Goal: Find contact information: Find contact information

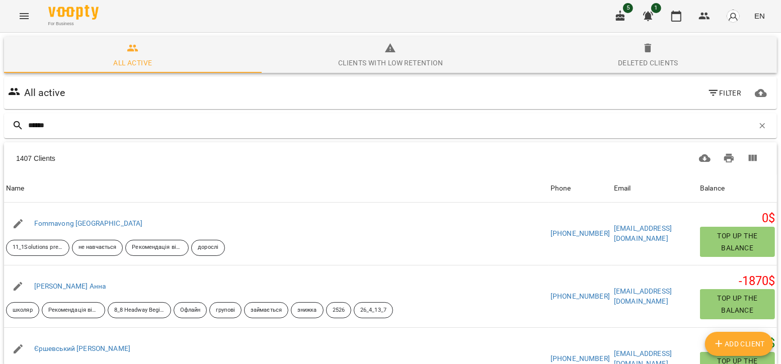
type input "*******"
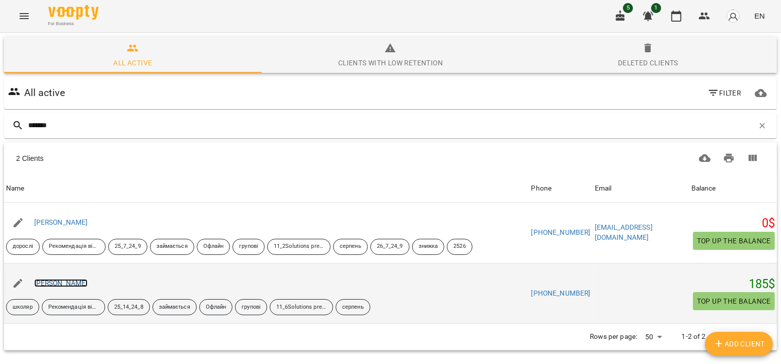
click at [77, 279] on link "[PERSON_NAME]" at bounding box center [61, 283] width 54 height 8
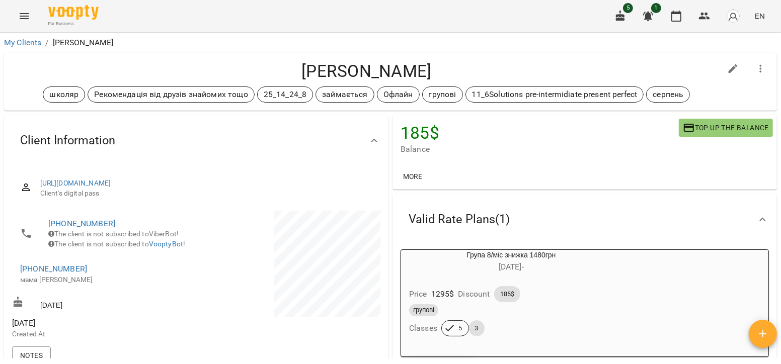
scroll to position [22, 0]
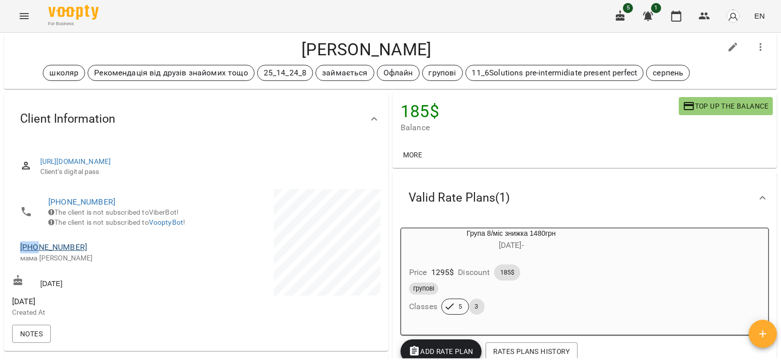
drag, startPoint x: 84, startPoint y: 253, endPoint x: 39, endPoint y: 260, distance: 45.3
click at [39, 260] on li "[PHONE_NUMBER] мама [PERSON_NAME]" at bounding box center [103, 252] width 182 height 36
click at [93, 254] on span "[PHONE_NUMBER]" at bounding box center [103, 247] width 166 height 12
drag, startPoint x: 80, startPoint y: 261, endPoint x: 64, endPoint y: 266, distance: 17.3
click at [64, 254] on span "[PHONE_NUMBER]" at bounding box center [103, 247] width 166 height 12
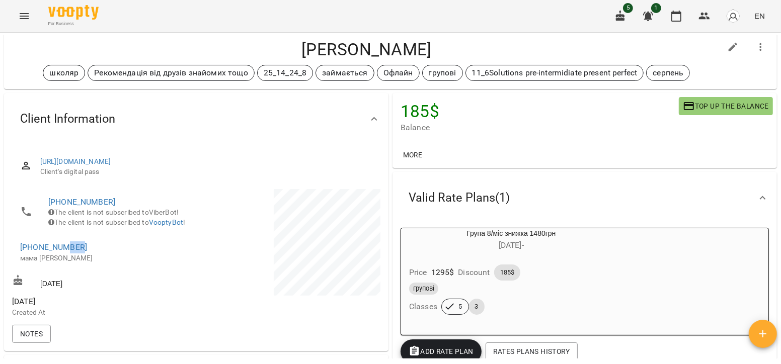
click at [88, 254] on span "[PHONE_NUMBER]" at bounding box center [103, 247] width 166 height 12
click at [52, 253] on li "[PHONE_NUMBER] мама [PERSON_NAME]" at bounding box center [103, 252] width 182 height 36
drag, startPoint x: 80, startPoint y: 261, endPoint x: 32, endPoint y: 260, distance: 48.3
click at [32, 254] on span "[PHONE_NUMBER]" at bounding box center [103, 247] width 166 height 12
copy link "0672429872"
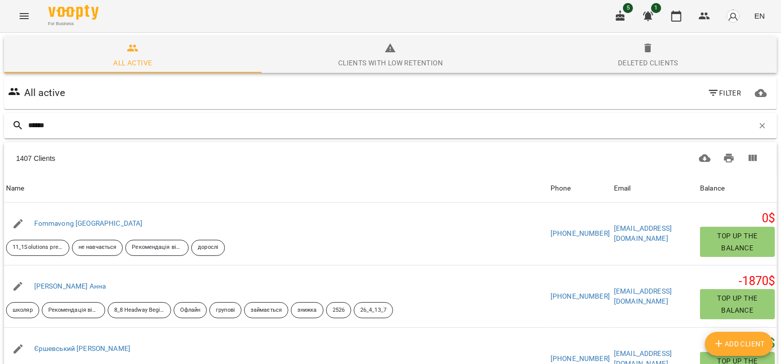
type input "*******"
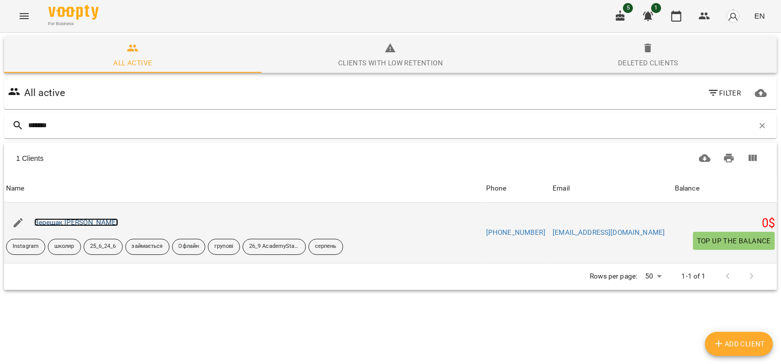
click at [55, 220] on link "Верещак [PERSON_NAME]" at bounding box center [76, 222] width 84 height 8
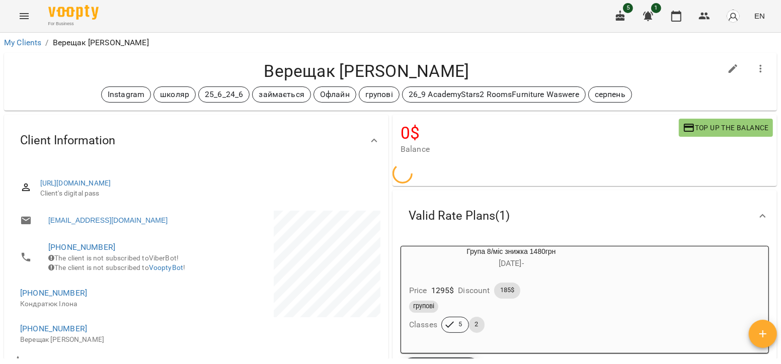
scroll to position [97, 0]
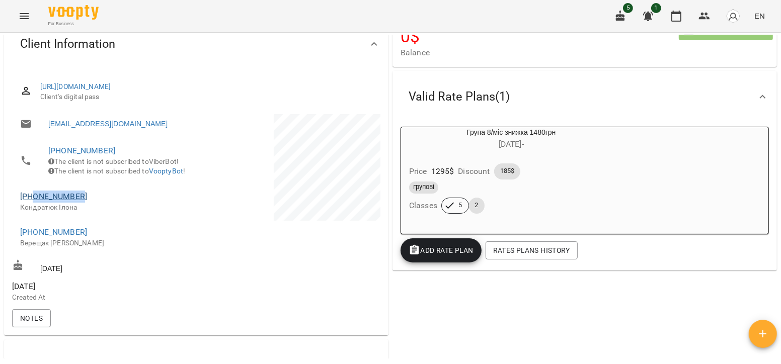
drag, startPoint x: 89, startPoint y: 212, endPoint x: 32, endPoint y: 207, distance: 57.1
click at [32, 203] on span "[PHONE_NUMBER]" at bounding box center [103, 197] width 166 height 12
copy link "0973091922"
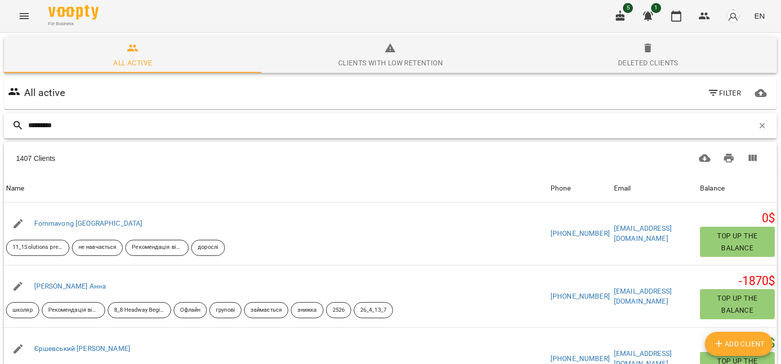
type input "**********"
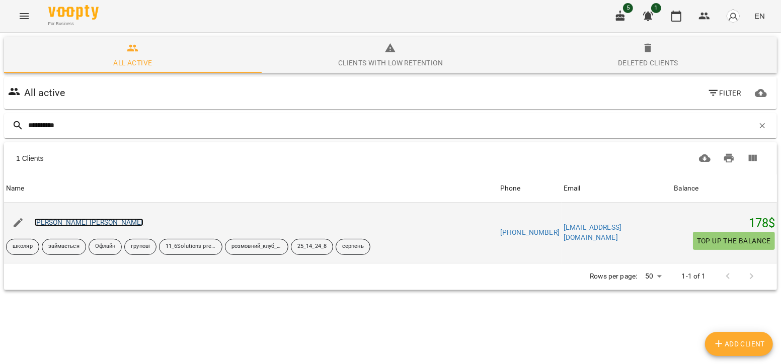
click at [90, 218] on link "[PERSON_NAME] [PERSON_NAME]" at bounding box center [88, 222] width 109 height 8
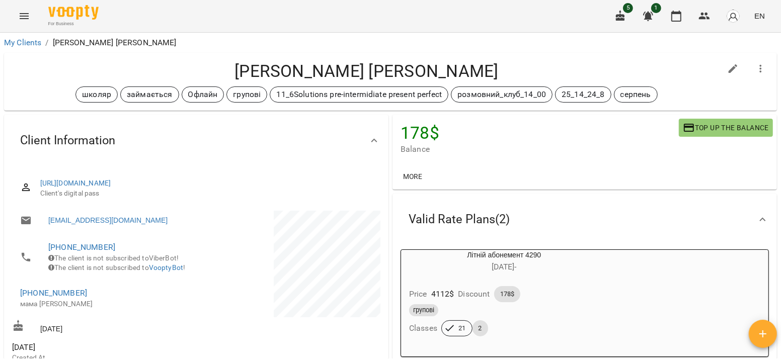
scroll to position [6, 0]
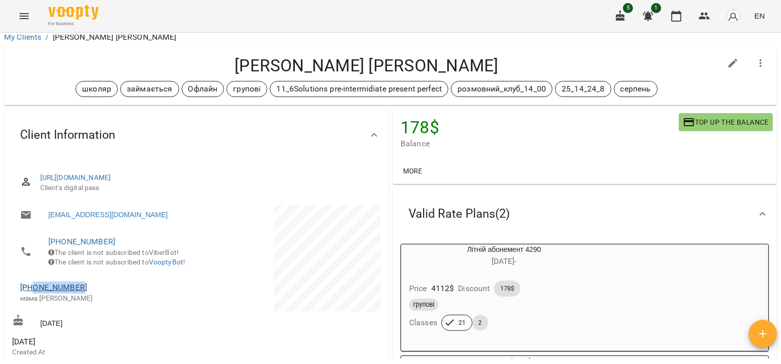
drag, startPoint x: 82, startPoint y: 298, endPoint x: 35, endPoint y: 299, distance: 47.3
click at [35, 294] on span "[PHONE_NUMBER]" at bounding box center [103, 288] width 166 height 12
copy link "0966576788"
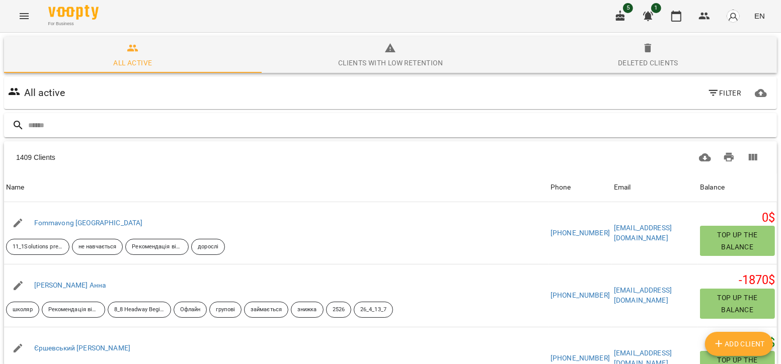
click at [86, 127] on input "text" at bounding box center [400, 125] width 745 height 17
type input "*******"
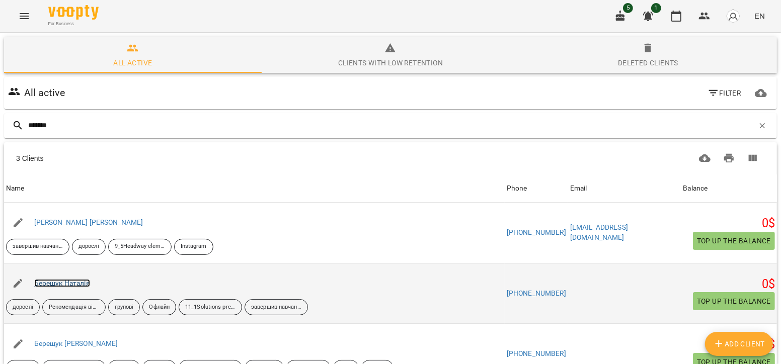
click at [49, 282] on link "Берещук Наталія" at bounding box center [62, 283] width 56 height 8
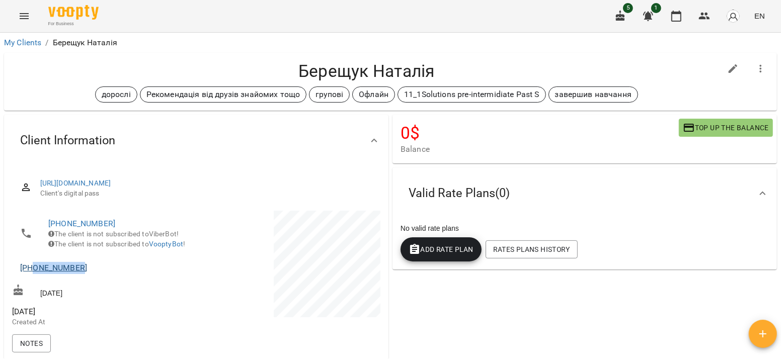
drag, startPoint x: 84, startPoint y: 279, endPoint x: 34, endPoint y: 280, distance: 49.8
click at [34, 274] on span "[PHONE_NUMBER]" at bounding box center [103, 268] width 166 height 12
copy link "0631000010"
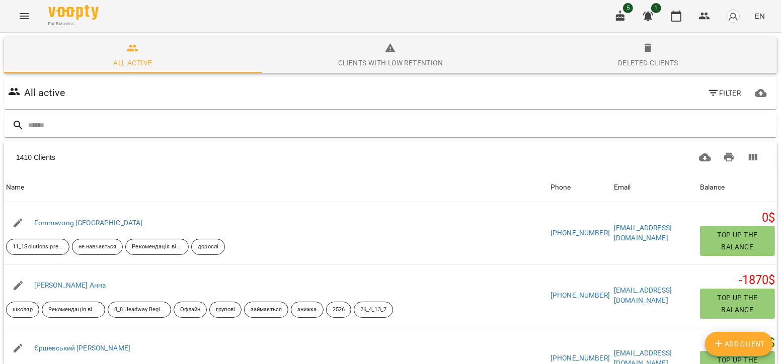
click at [115, 131] on input "text" at bounding box center [400, 125] width 745 height 17
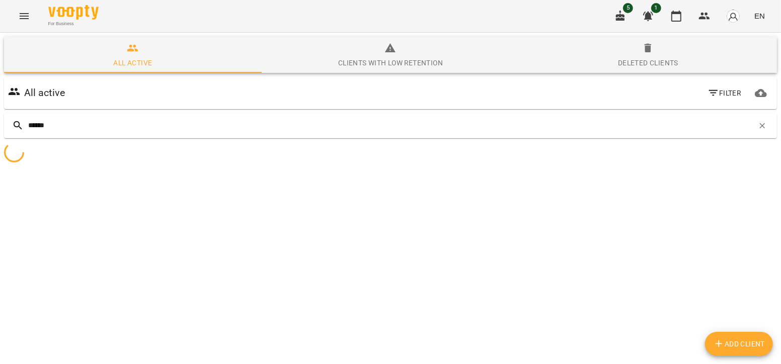
type input "*******"
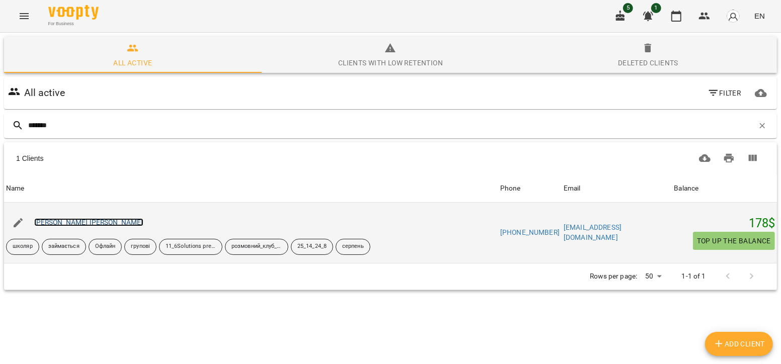
click at [88, 225] on link "[PERSON_NAME] [PERSON_NAME]" at bounding box center [88, 222] width 109 height 8
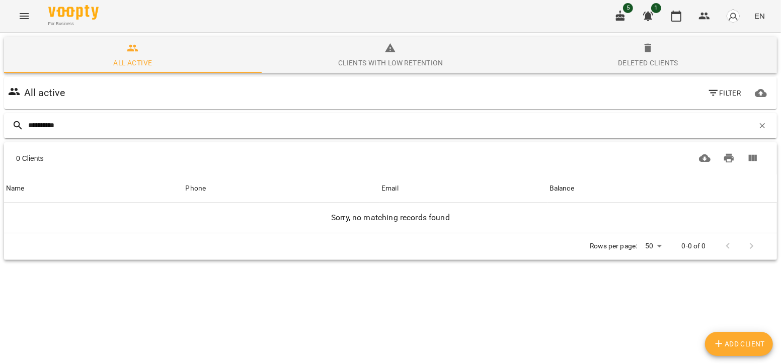
type input "**********"
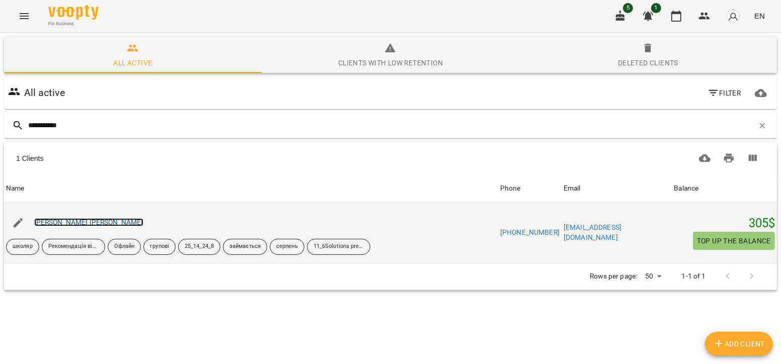
click at [53, 223] on link "[PERSON_NAME] [PERSON_NAME]" at bounding box center [88, 222] width 109 height 8
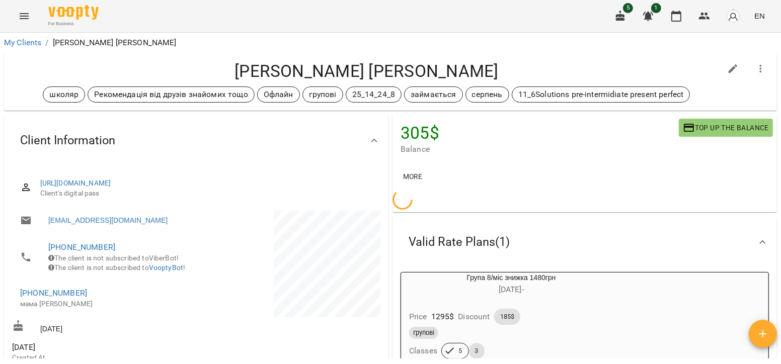
scroll to position [58, 0]
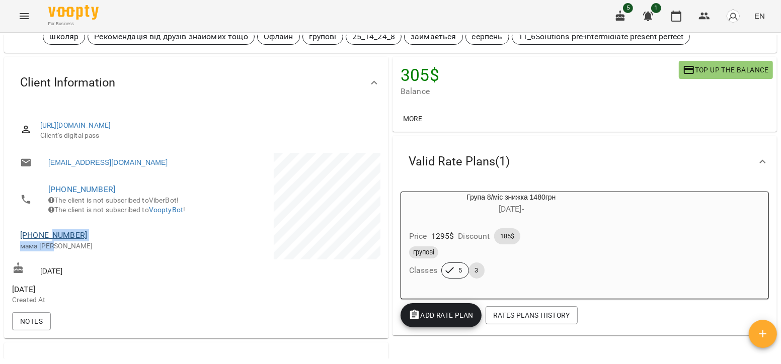
drag, startPoint x: 81, startPoint y: 259, endPoint x: 53, endPoint y: 253, distance: 28.3
click at [53, 251] on div "[PHONE_NUMBER] мама [PERSON_NAME]" at bounding box center [103, 240] width 166 height 22
click at [83, 241] on span "[PHONE_NUMBER]" at bounding box center [103, 235] width 166 height 12
drag, startPoint x: 83, startPoint y: 249, endPoint x: 38, endPoint y: 249, distance: 45.3
click at [38, 241] on span "[PHONE_NUMBER]" at bounding box center [103, 235] width 166 height 12
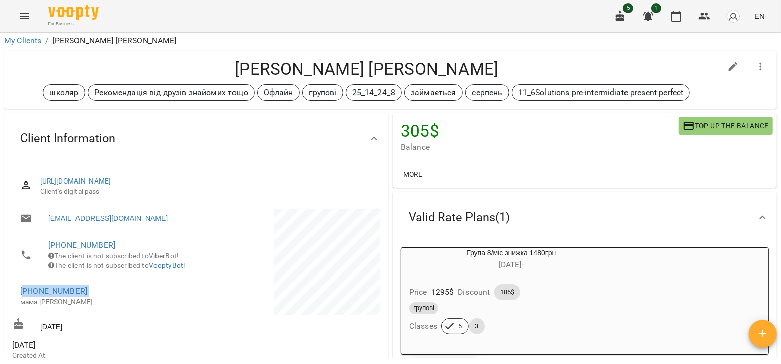
scroll to position [4, 0]
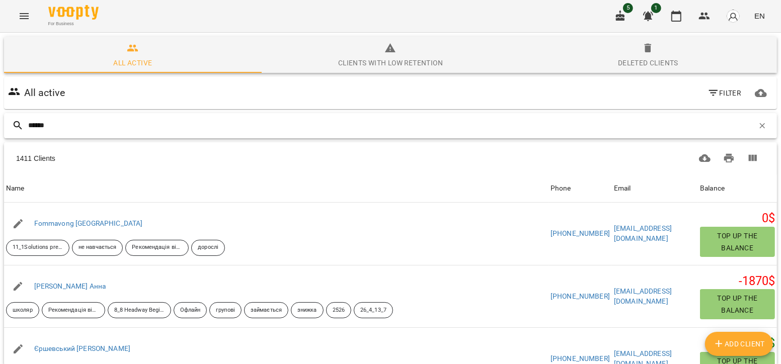
type input "*******"
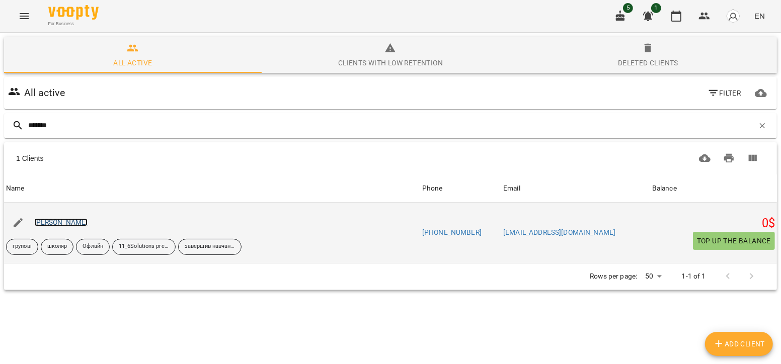
click at [65, 220] on link "[PERSON_NAME]" at bounding box center [61, 222] width 54 height 8
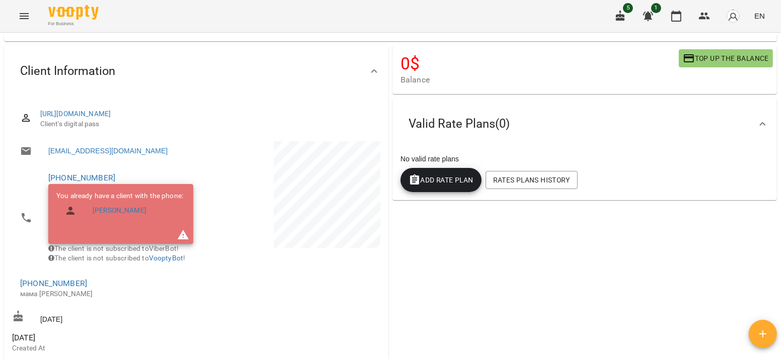
scroll to position [106, 0]
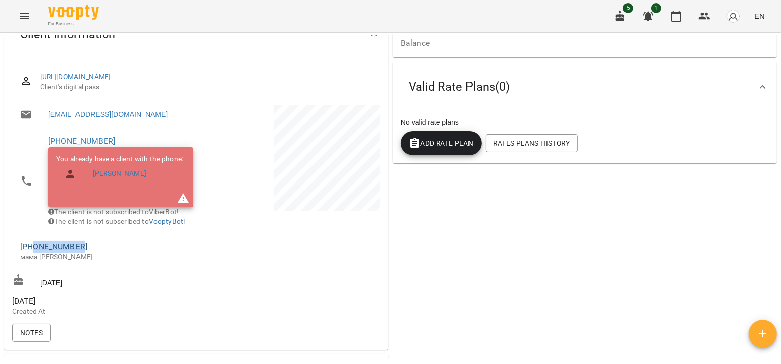
drag, startPoint x: 89, startPoint y: 263, endPoint x: 34, endPoint y: 260, distance: 54.4
click at [34, 253] on span "[PHONE_NUMBER]" at bounding box center [103, 247] width 166 height 12
copy link "0674085527"
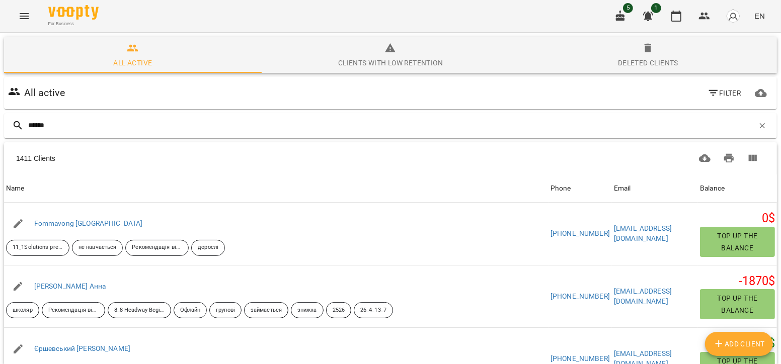
type input "*******"
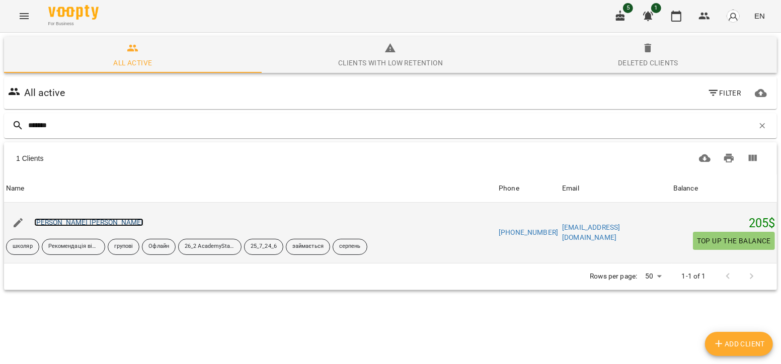
click at [74, 225] on link "[PERSON_NAME] [PERSON_NAME]" at bounding box center [88, 222] width 109 height 8
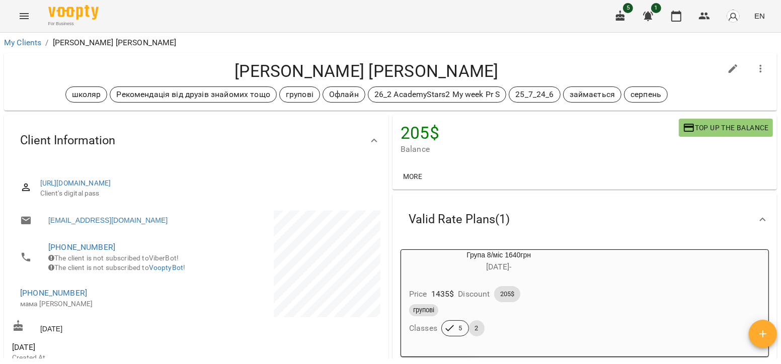
scroll to position [46, 0]
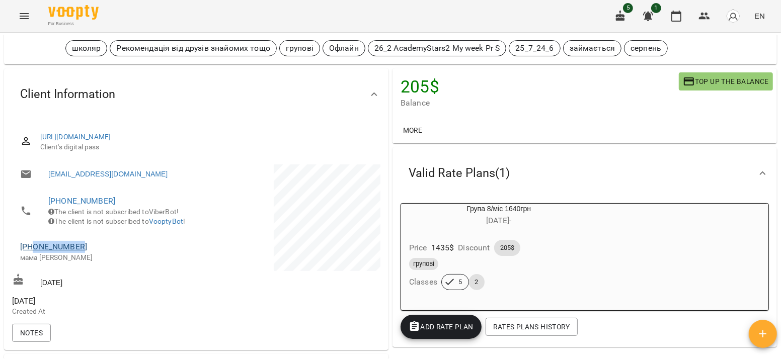
drag, startPoint x: 87, startPoint y: 257, endPoint x: 35, endPoint y: 261, distance: 52.0
click at [35, 253] on span "[PHONE_NUMBER]" at bounding box center [103, 247] width 166 height 12
copy link "0980601606"
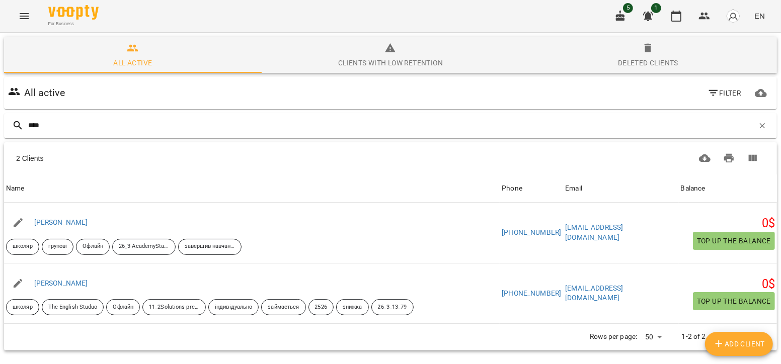
type input "****"
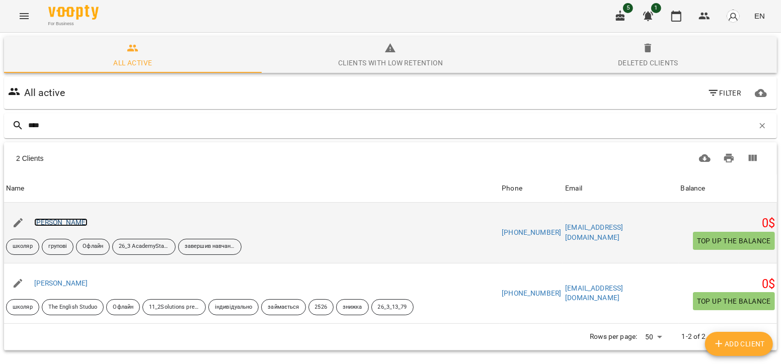
click at [60, 218] on link "[PERSON_NAME]" at bounding box center [61, 222] width 54 height 8
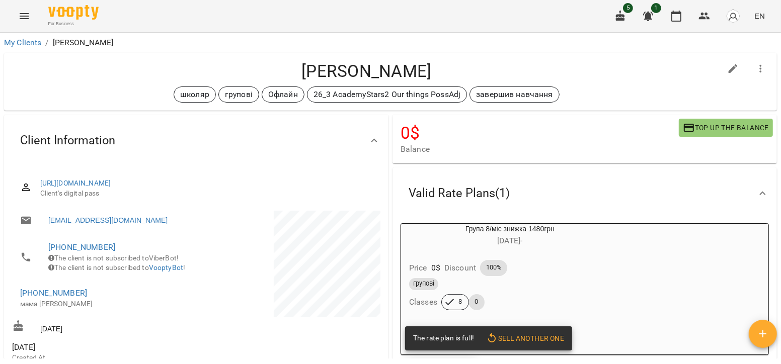
scroll to position [37, 0]
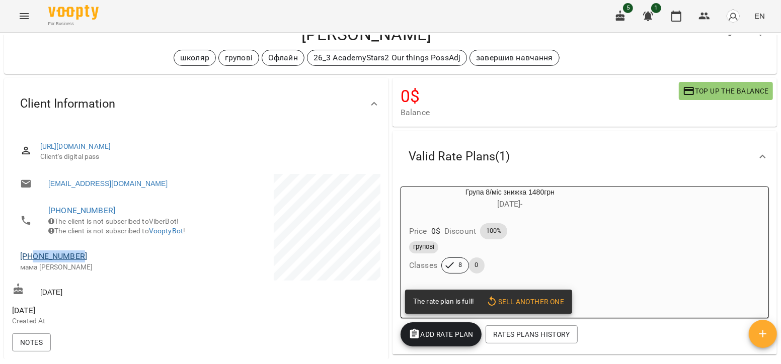
drag, startPoint x: 81, startPoint y: 270, endPoint x: 32, endPoint y: 269, distance: 48.8
click at [32, 263] on span "[PHONE_NUMBER]" at bounding box center [103, 257] width 166 height 12
copy link "0967690951"
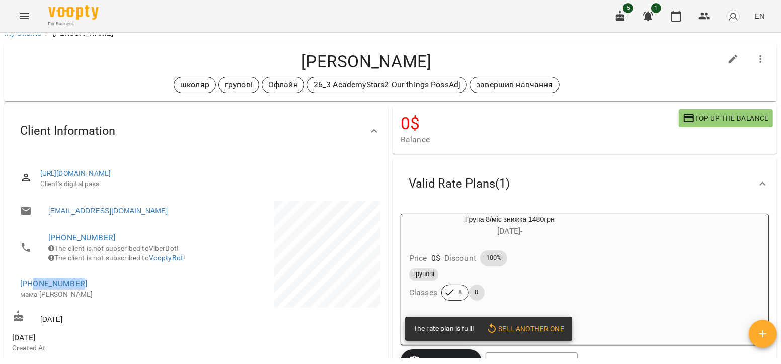
scroll to position [0, 0]
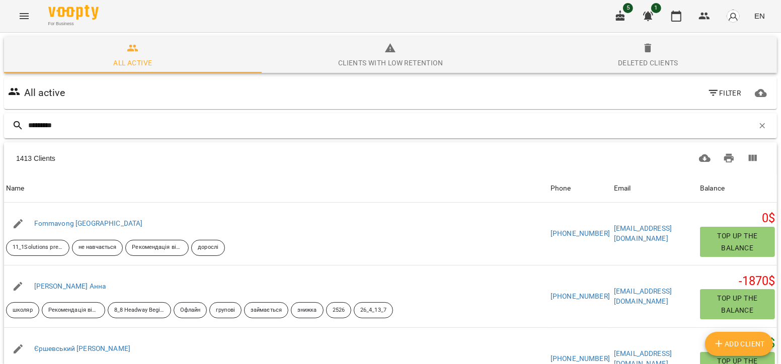
type input "**********"
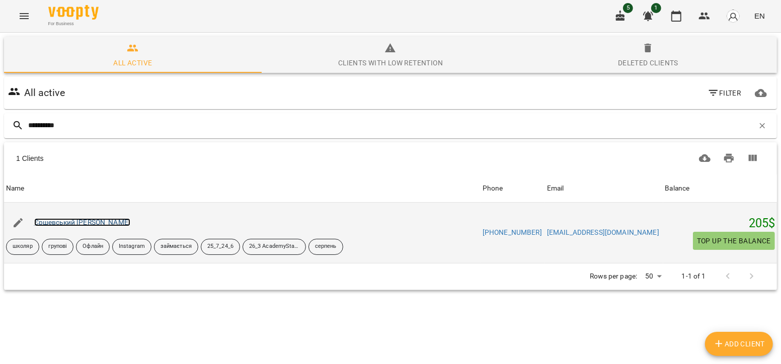
click at [77, 220] on link "Єршевський [PERSON_NAME]" at bounding box center [82, 222] width 97 height 8
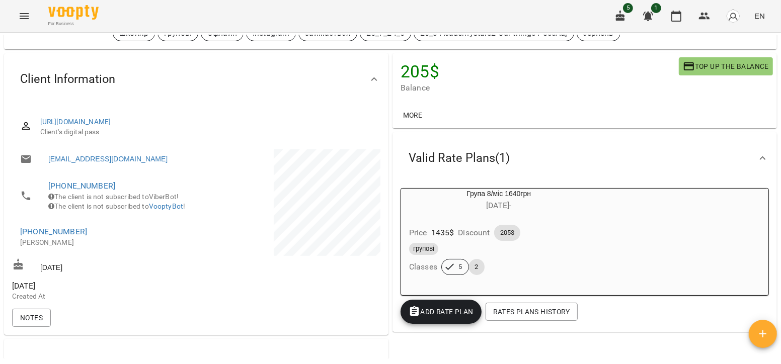
scroll to position [62, 0]
drag, startPoint x: 80, startPoint y: 245, endPoint x: 34, endPoint y: 247, distance: 46.3
click at [34, 237] on span "[PHONE_NUMBER]" at bounding box center [103, 231] width 166 height 12
copy link "0987929992"
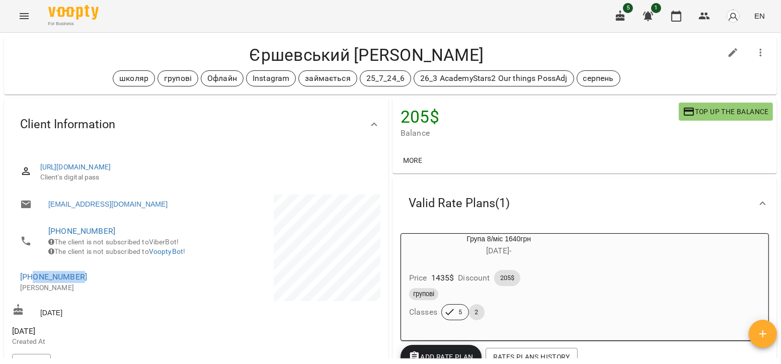
scroll to position [16, 0]
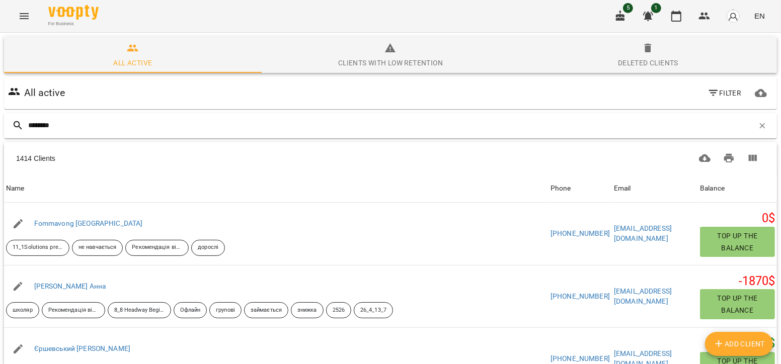
type input "*********"
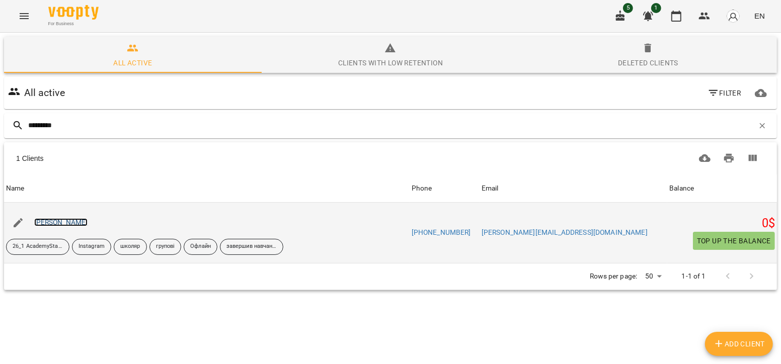
click at [88, 224] on link "[PERSON_NAME]" at bounding box center [61, 222] width 54 height 8
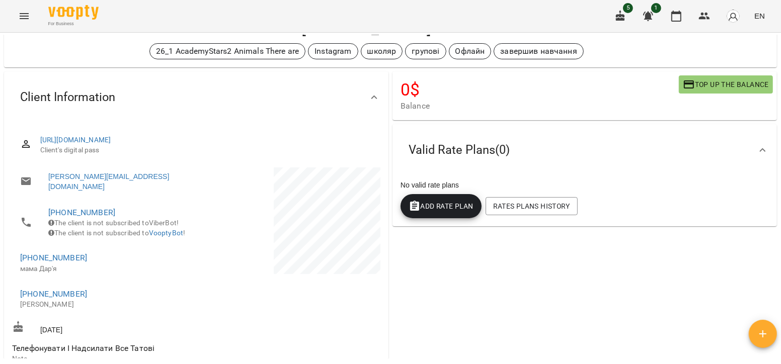
scroll to position [44, 0]
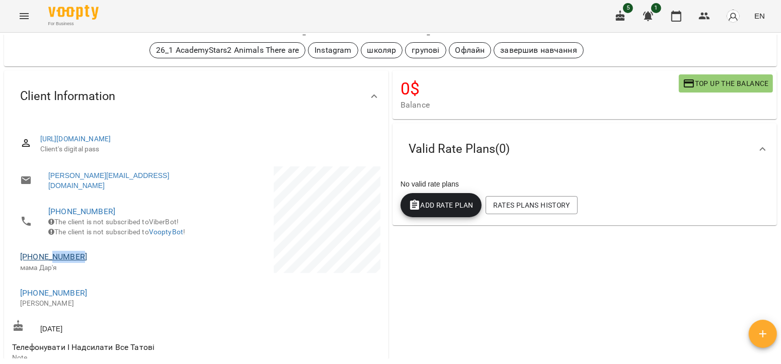
drag, startPoint x: 88, startPoint y: 260, endPoint x: 50, endPoint y: 260, distance: 38.2
click at [50, 260] on span "[PHONE_NUMBER]" at bounding box center [103, 257] width 166 height 12
click at [113, 269] on p "мама Дар'я" at bounding box center [103, 268] width 166 height 10
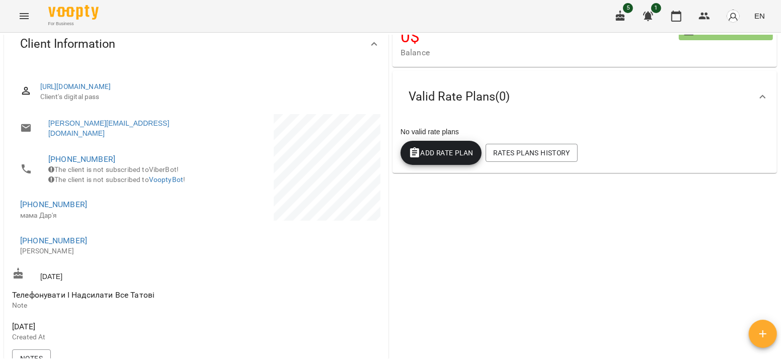
scroll to position [87, 0]
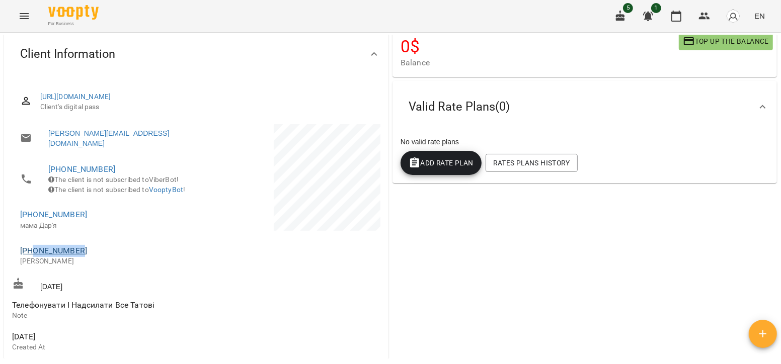
drag, startPoint x: 80, startPoint y: 254, endPoint x: 32, endPoint y: 256, distance: 47.9
click at [32, 256] on span "[PHONE_NUMBER]" at bounding box center [103, 251] width 166 height 12
copy link "0979379067"
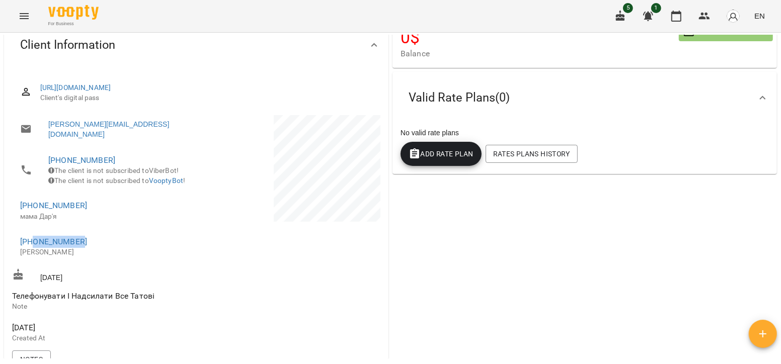
scroll to position [97, 0]
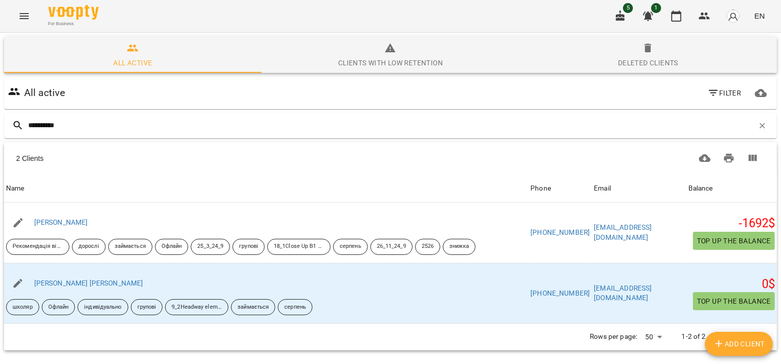
type input "**********"
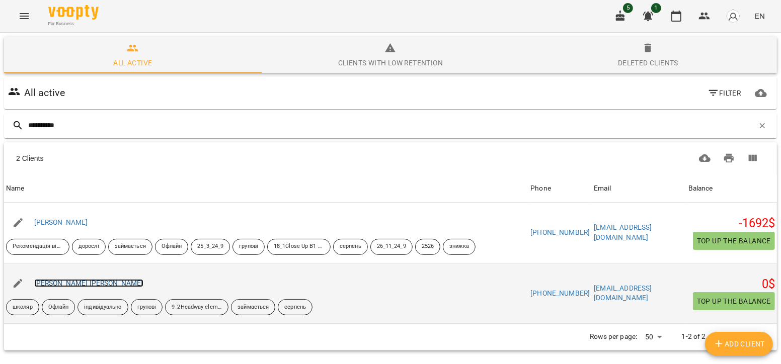
click at [86, 282] on link "[PERSON_NAME] [PERSON_NAME]" at bounding box center [88, 283] width 109 height 8
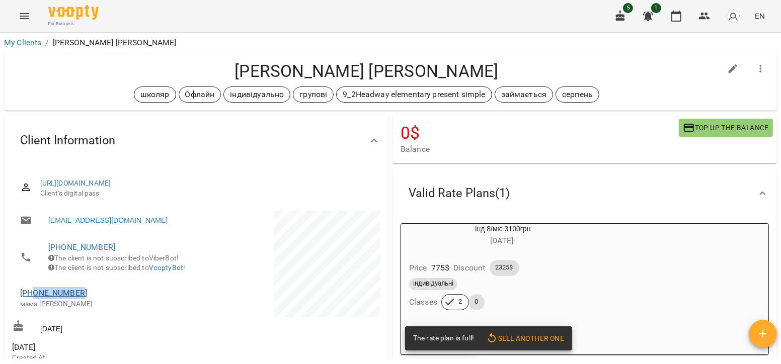
drag, startPoint x: 83, startPoint y: 309, endPoint x: 36, endPoint y: 304, distance: 47.6
click at [36, 299] on span "[PHONE_NUMBER]" at bounding box center [103, 293] width 166 height 12
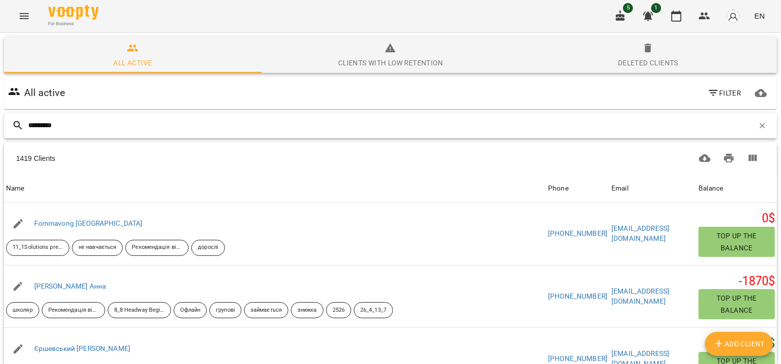
type input "*********"
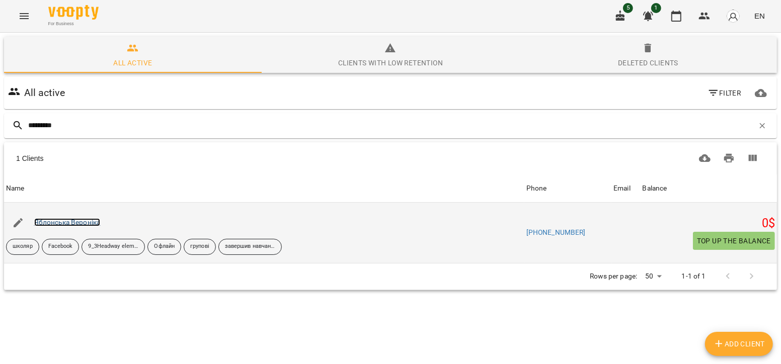
click at [86, 220] on link "Яблонська Вероніка" at bounding box center [67, 222] width 66 height 8
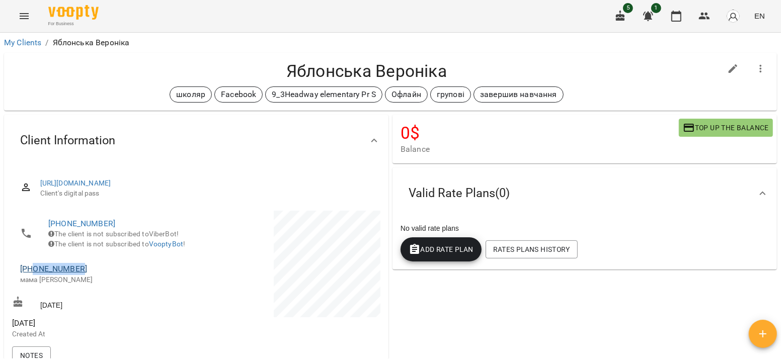
drag, startPoint x: 83, startPoint y: 280, endPoint x: 35, endPoint y: 280, distance: 47.3
click at [35, 275] on span "[PHONE_NUMBER]" at bounding box center [103, 269] width 166 height 12
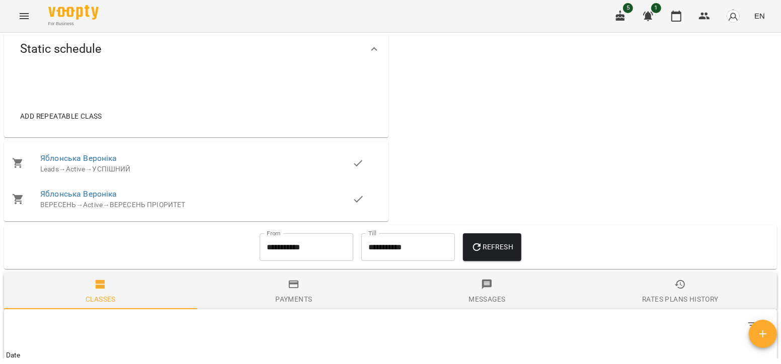
scroll to position [347, 0]
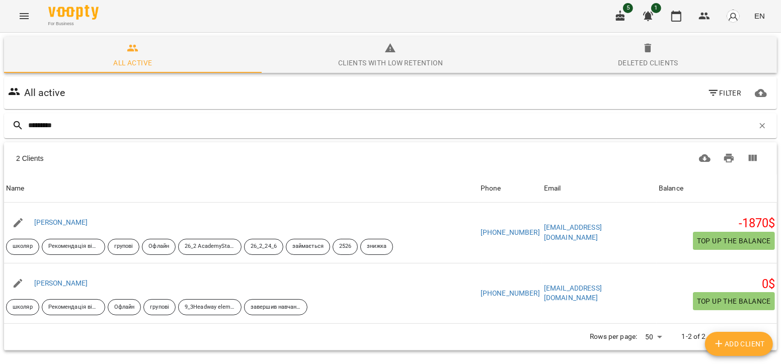
type input "*********"
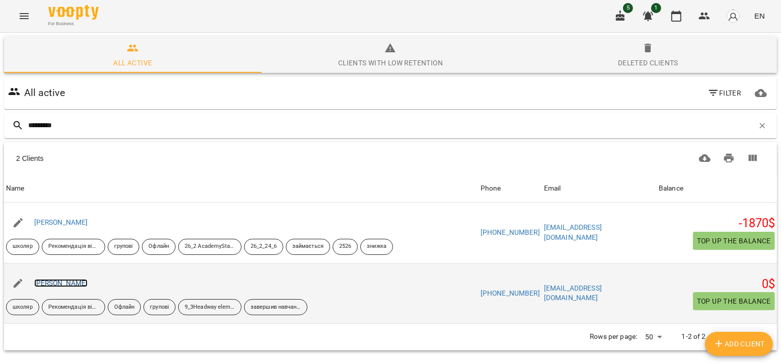
click at [85, 282] on link "[PERSON_NAME]" at bounding box center [61, 283] width 54 height 8
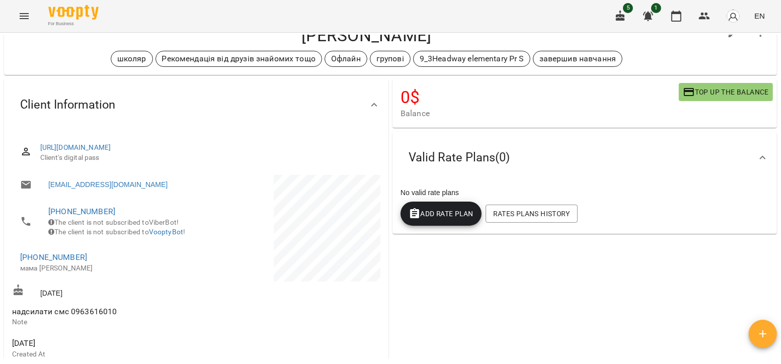
scroll to position [39, 0]
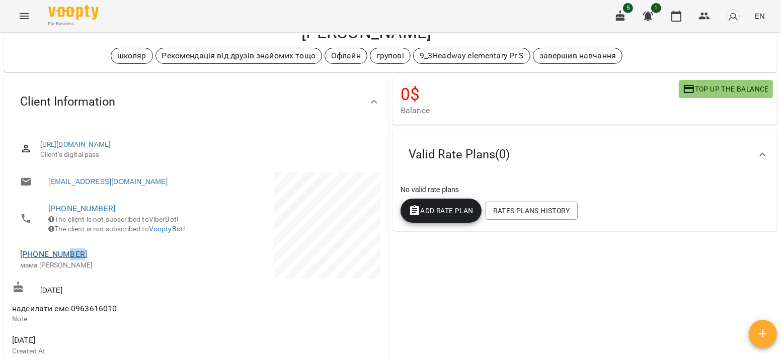
drag, startPoint x: 83, startPoint y: 267, endPoint x: 65, endPoint y: 269, distance: 17.8
click at [65, 261] on span "[PHONE_NUMBER]" at bounding box center [103, 255] width 166 height 12
click at [90, 261] on span "[PHONE_NUMBER]" at bounding box center [103, 255] width 166 height 12
drag, startPoint x: 90, startPoint y: 270, endPoint x: 34, endPoint y: 267, distance: 55.9
click at [34, 261] on span "[PHONE_NUMBER]" at bounding box center [103, 255] width 166 height 12
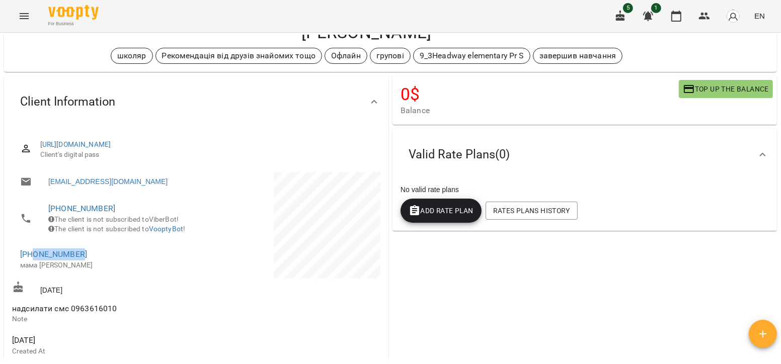
scroll to position [0, 0]
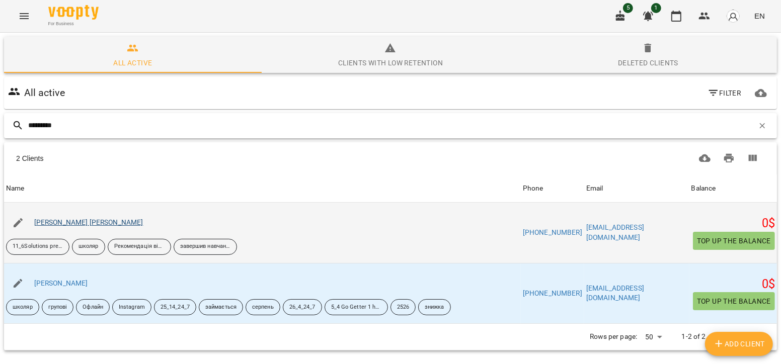
type input "*********"
click at [78, 221] on link "[PERSON_NAME] [PERSON_NAME]" at bounding box center [88, 222] width 109 height 8
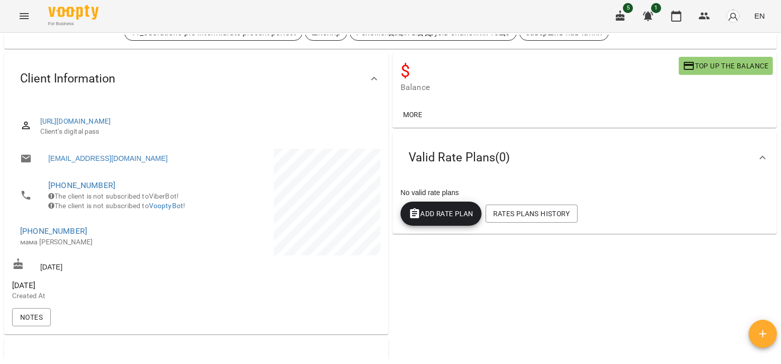
scroll to position [62, 0]
drag, startPoint x: 86, startPoint y: 244, endPoint x: 35, endPoint y: 243, distance: 50.8
click at [35, 237] on span "[PHONE_NUMBER]" at bounding box center [103, 231] width 166 height 12
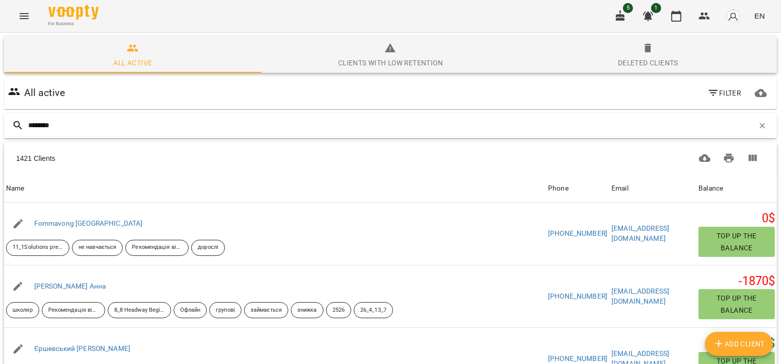
type input "*********"
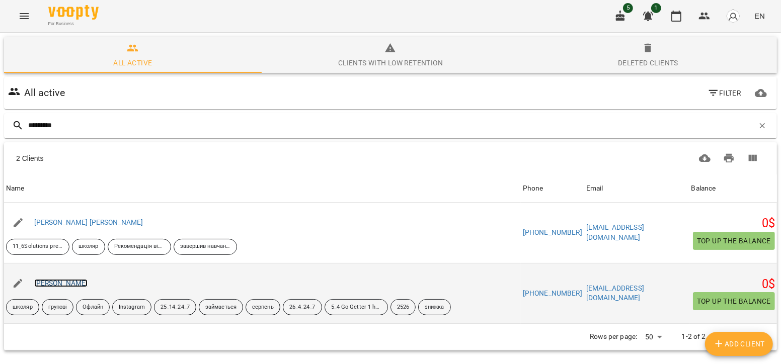
click at [73, 282] on link "[PERSON_NAME]" at bounding box center [61, 283] width 54 height 8
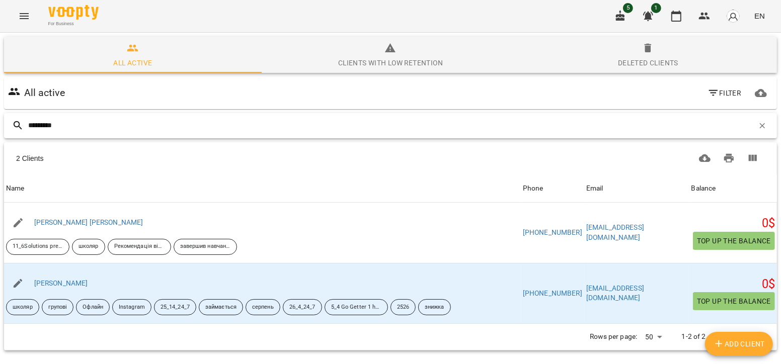
type input "*********"
click at [85, 69] on button "All active" at bounding box center [133, 55] width 258 height 36
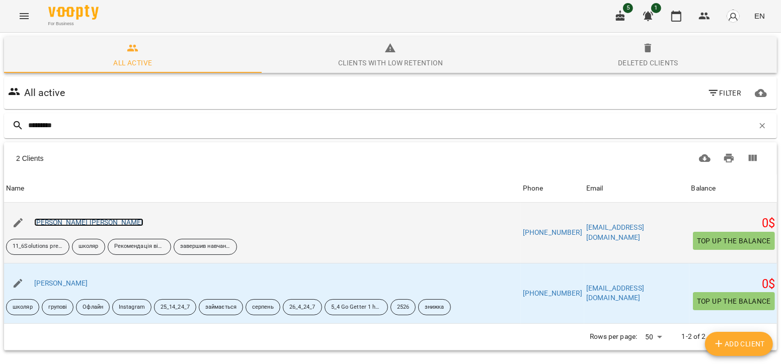
click at [75, 223] on link "[PERSON_NAME] [PERSON_NAME]" at bounding box center [88, 222] width 109 height 8
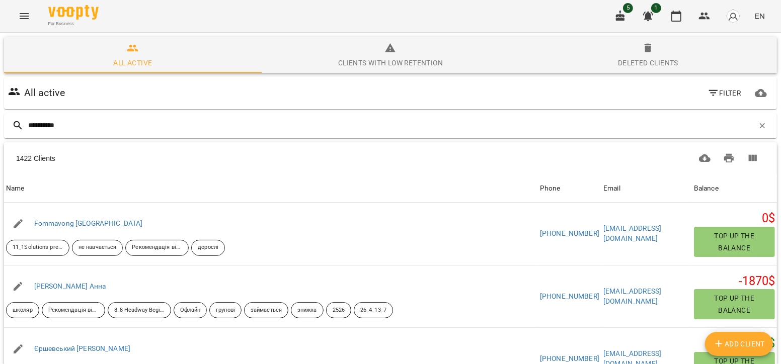
type input "**********"
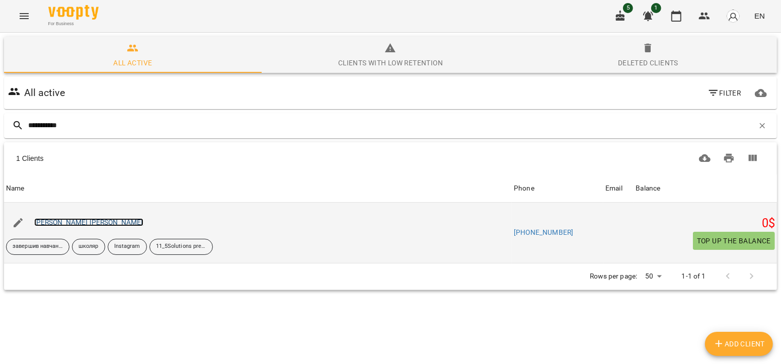
click at [108, 222] on link "[PERSON_NAME] [PERSON_NAME]" at bounding box center [88, 222] width 109 height 8
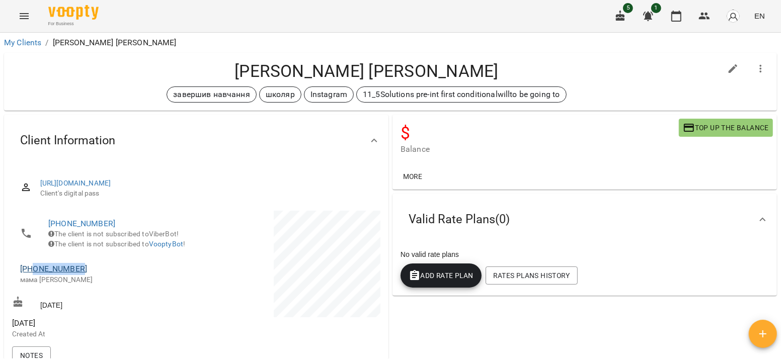
drag, startPoint x: 88, startPoint y: 282, endPoint x: 34, endPoint y: 280, distance: 54.4
click at [34, 275] on span "[PHONE_NUMBER]" at bounding box center [103, 269] width 166 height 12
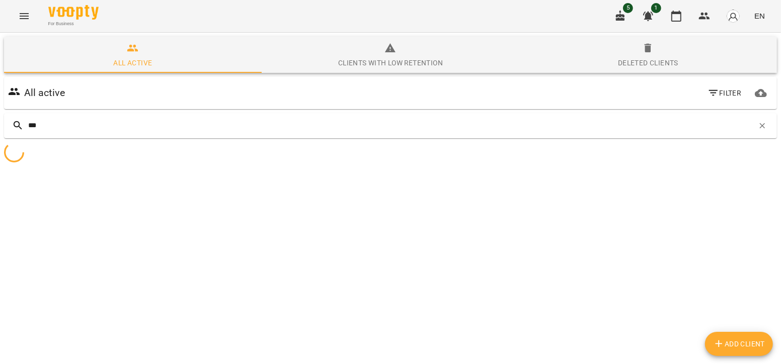
type input "****"
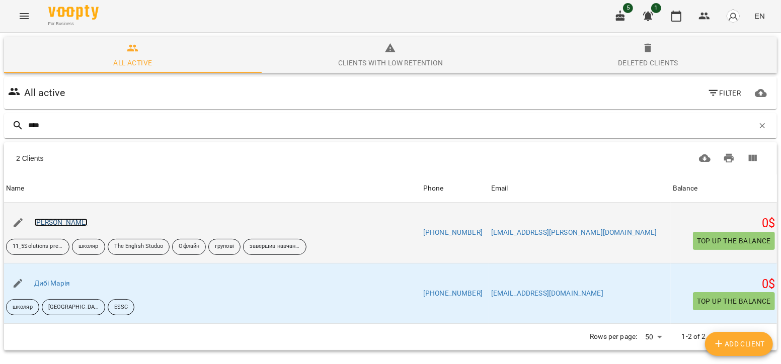
click at [64, 223] on link "[PERSON_NAME]" at bounding box center [61, 222] width 54 height 8
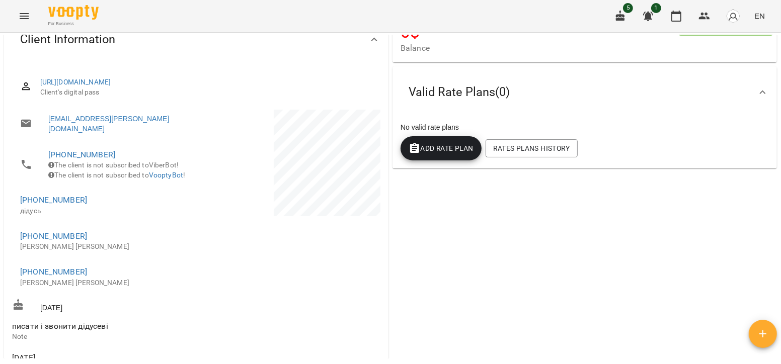
scroll to position [99, 0]
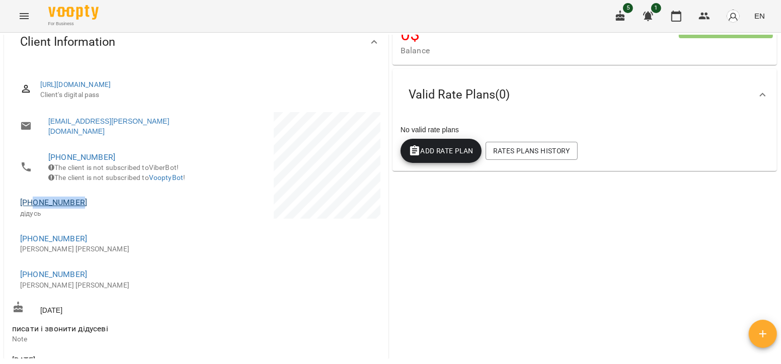
drag, startPoint x: 87, startPoint y: 208, endPoint x: 34, endPoint y: 210, distance: 52.9
click at [34, 209] on span "[PHONE_NUMBER]" at bounding box center [103, 203] width 166 height 12
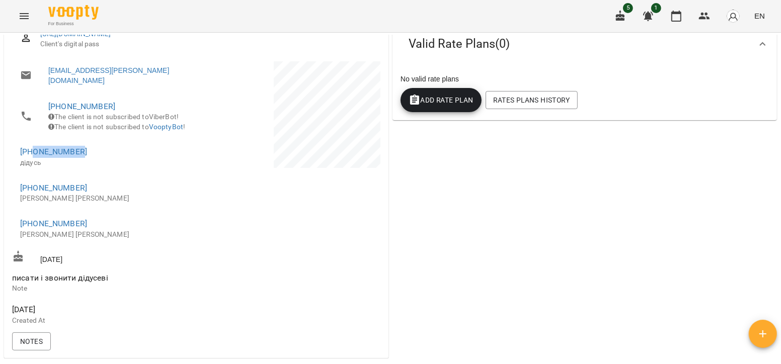
scroll to position [0, 0]
